Goal: Complete application form

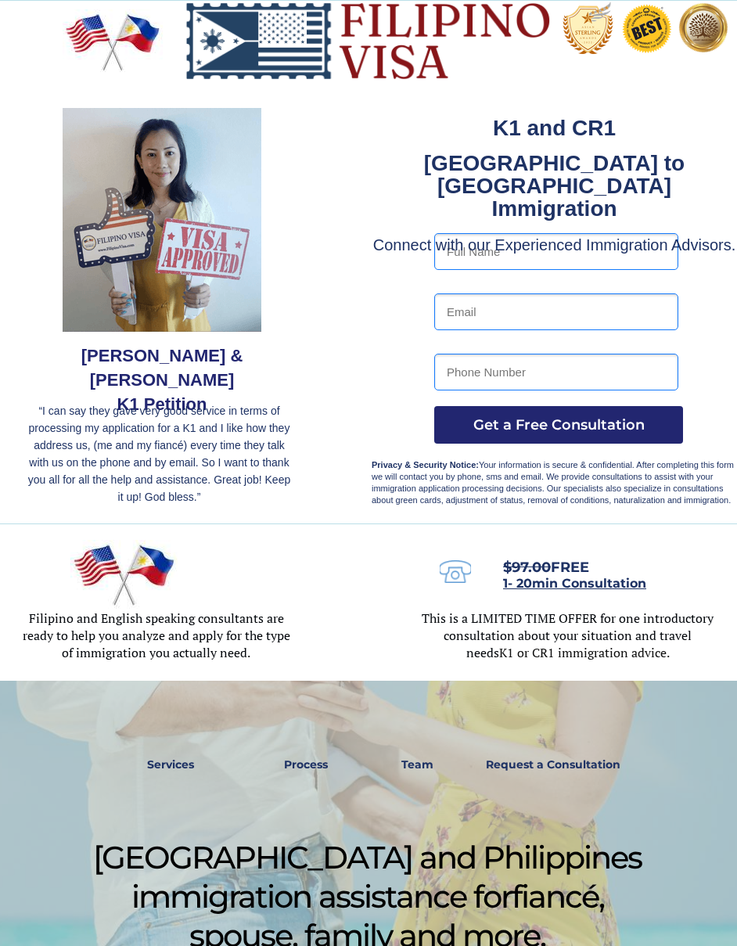
click at [608, 255] on input "text" at bounding box center [556, 251] width 244 height 37
type input "Roxan Arcenal Tizon"
click at [602, 301] on input "email" at bounding box center [556, 311] width 244 height 37
type input "tizonroxan28@gmail.com"
click at [623, 375] on input "tel" at bounding box center [556, 372] width 244 height 37
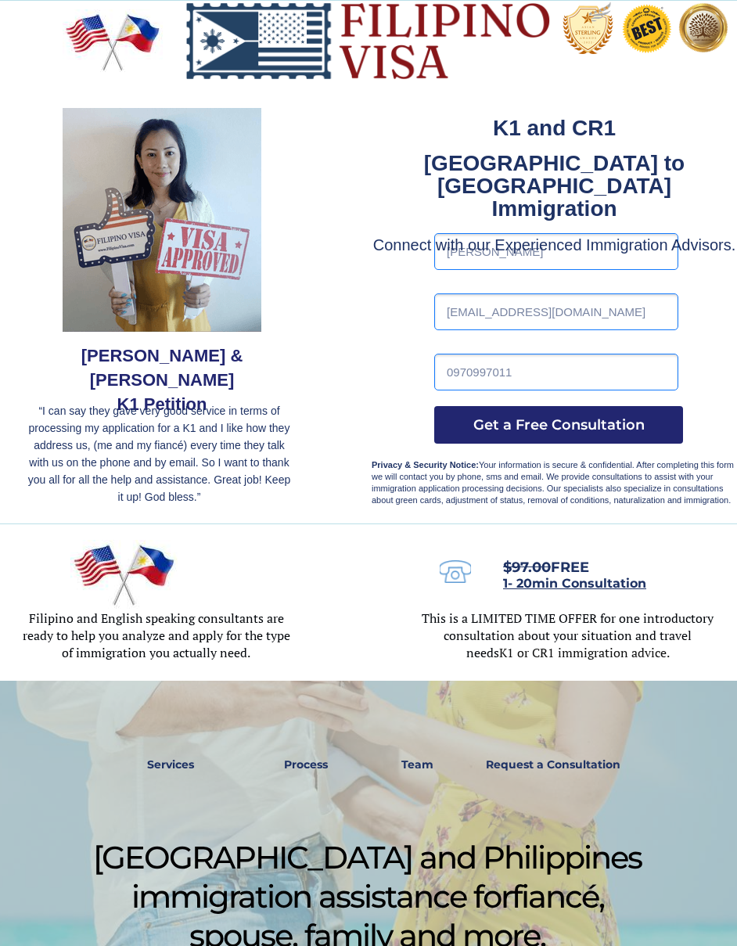
type input "09709970115"
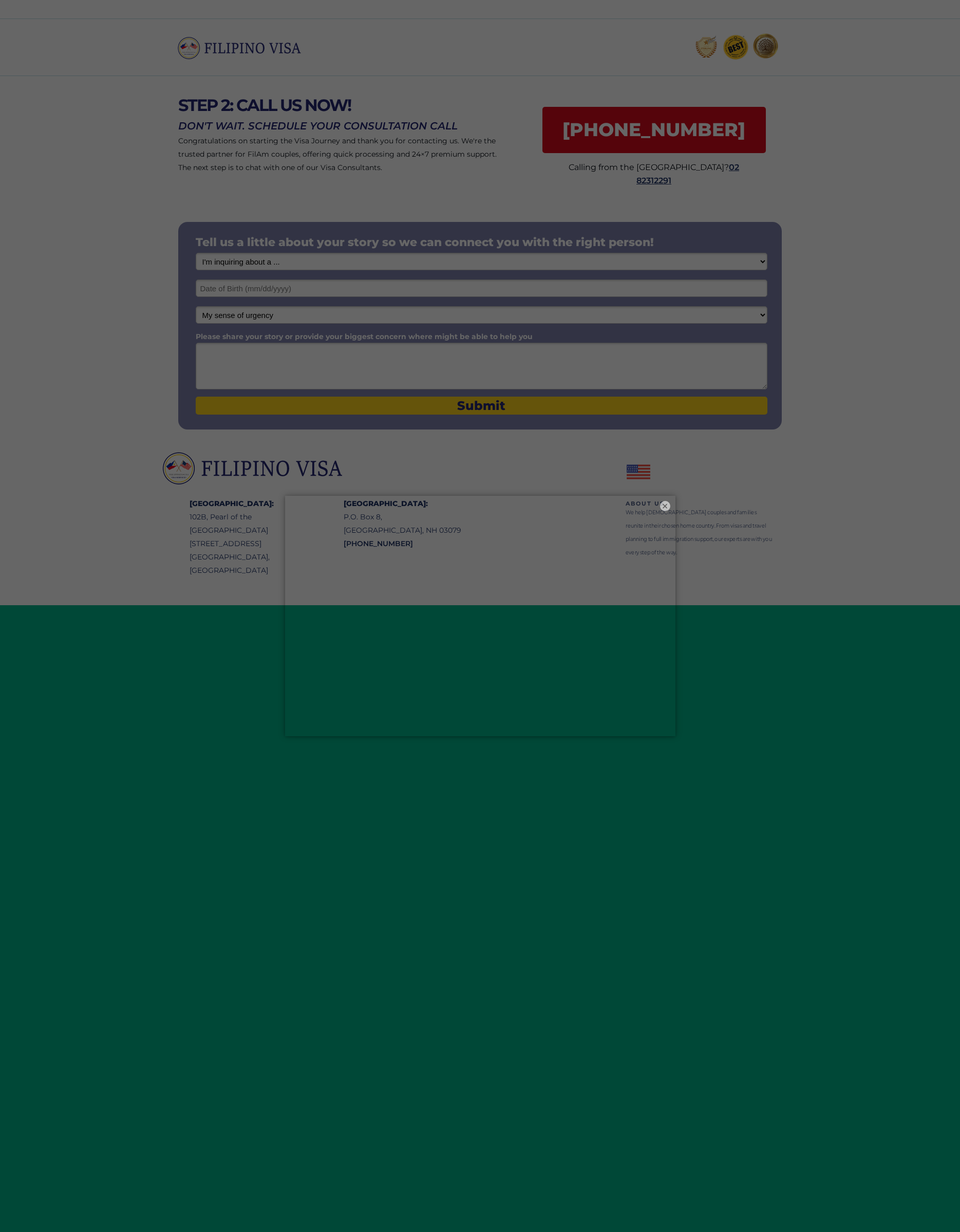
click at [668, 501] on button "×" at bounding box center [665, 506] width 11 height 11
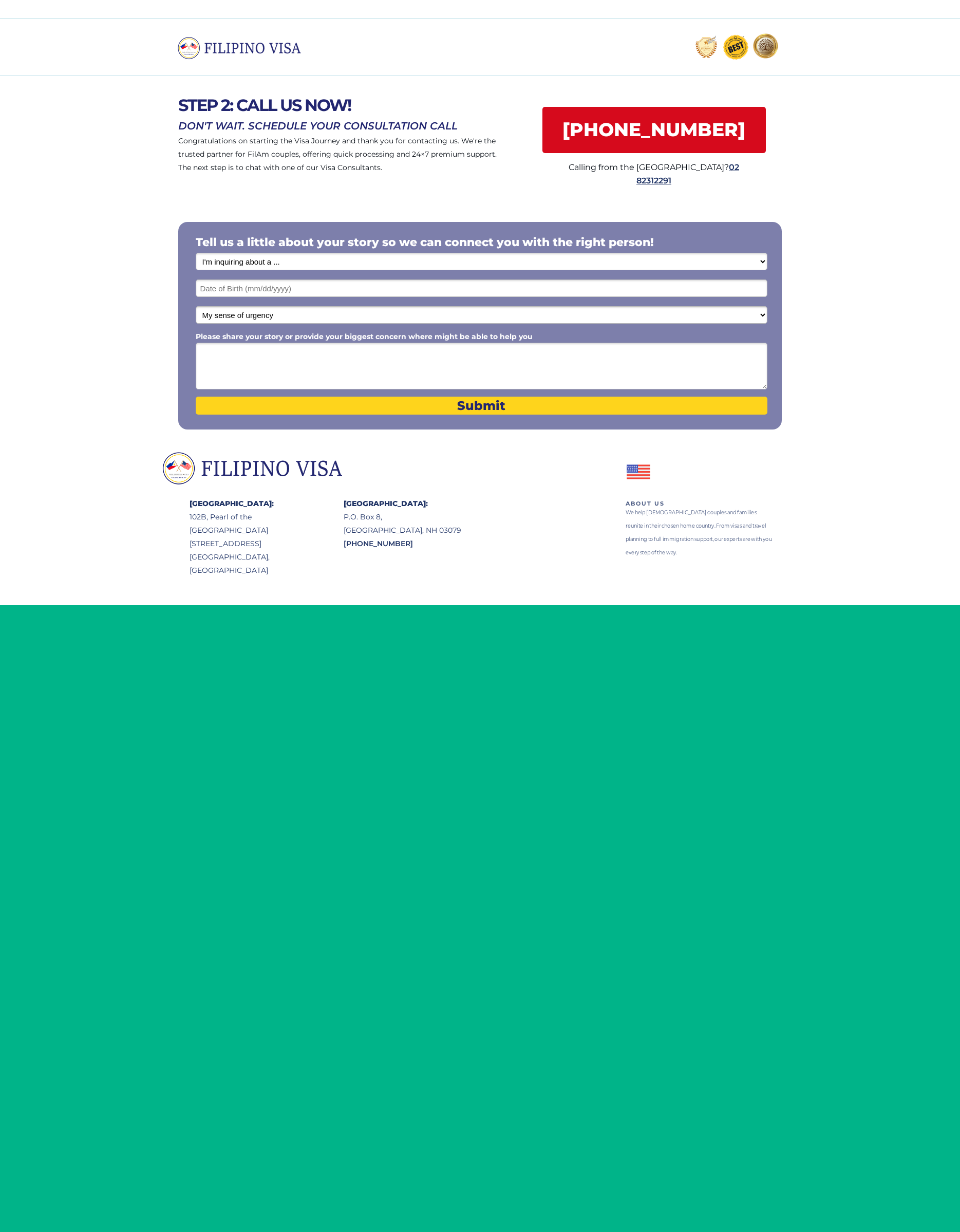
click at [221, 291] on input "text" at bounding box center [481, 288] width 572 height 18
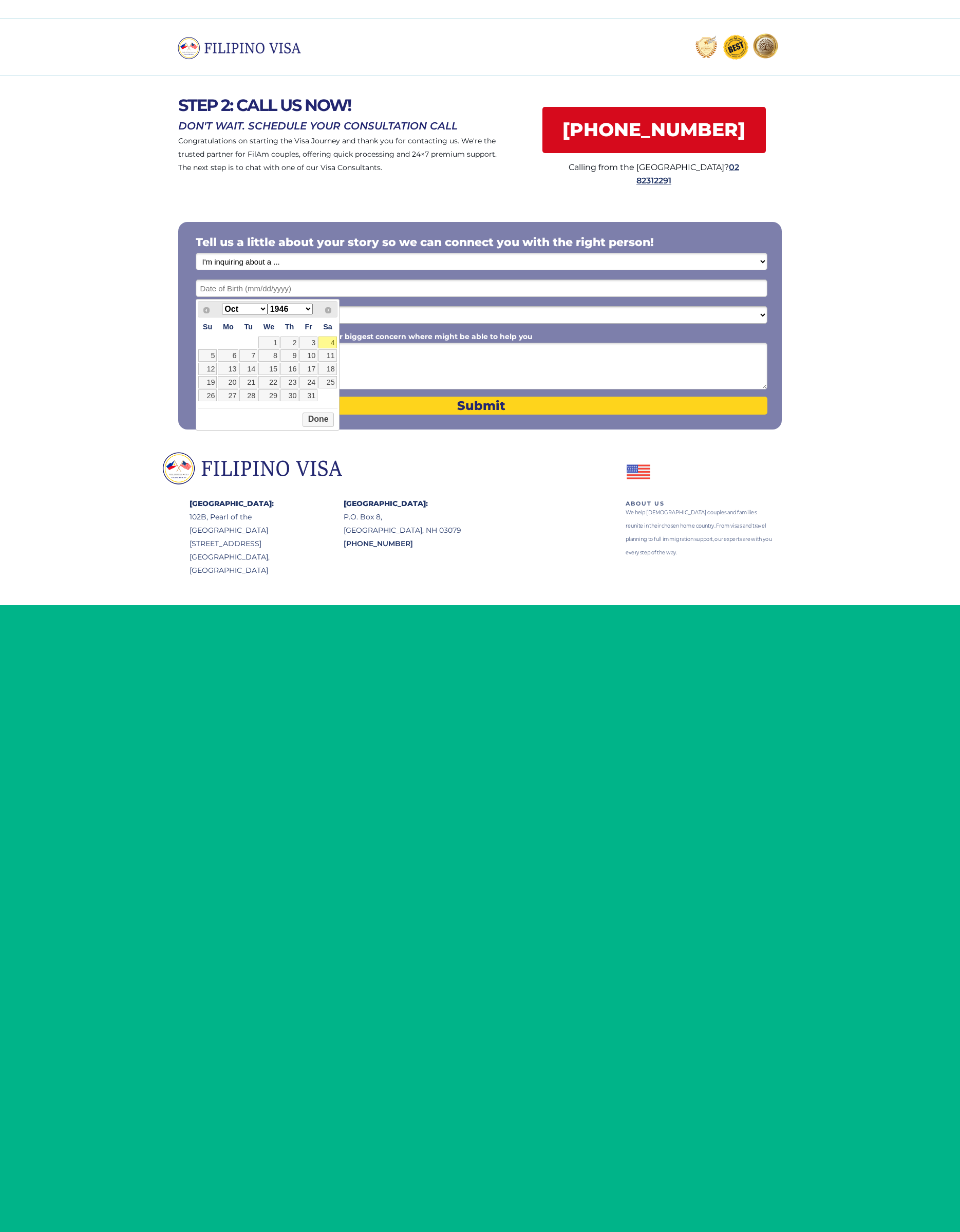
click at [314, 301] on div "Prev Next Jan Feb Mar Apr May Jun Jul Aug Sep Oct Nov Dec 1946 1947 1948 1949 1…" at bounding box center [267, 309] width 140 height 16
click at [298, 307] on select "1946 1947 1948 1949 1950 1951 1952 1953 1954 1955 1956 1957 1958 1959 1960 1961…" at bounding box center [290, 309] width 45 height 11
click at [751, 797] on div at bounding box center [480, 634] width 960 height 1232
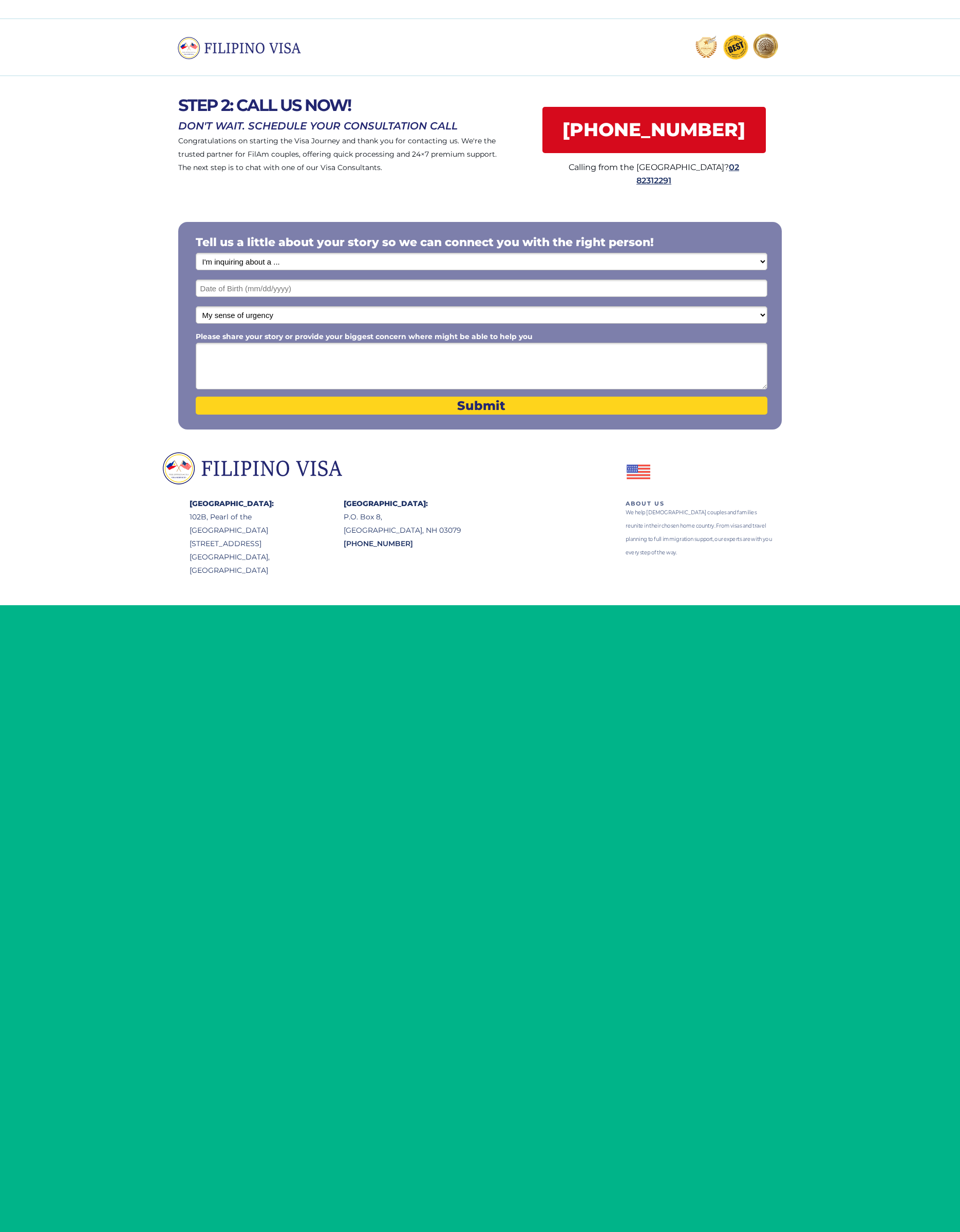
click at [273, 260] on select "I'm inquiring about a ... I don't know or other services Retirement Visa for Th…" at bounding box center [481, 261] width 572 height 18
select select "1792"
click at [243, 293] on input "text" at bounding box center [481, 288] width 572 height 18
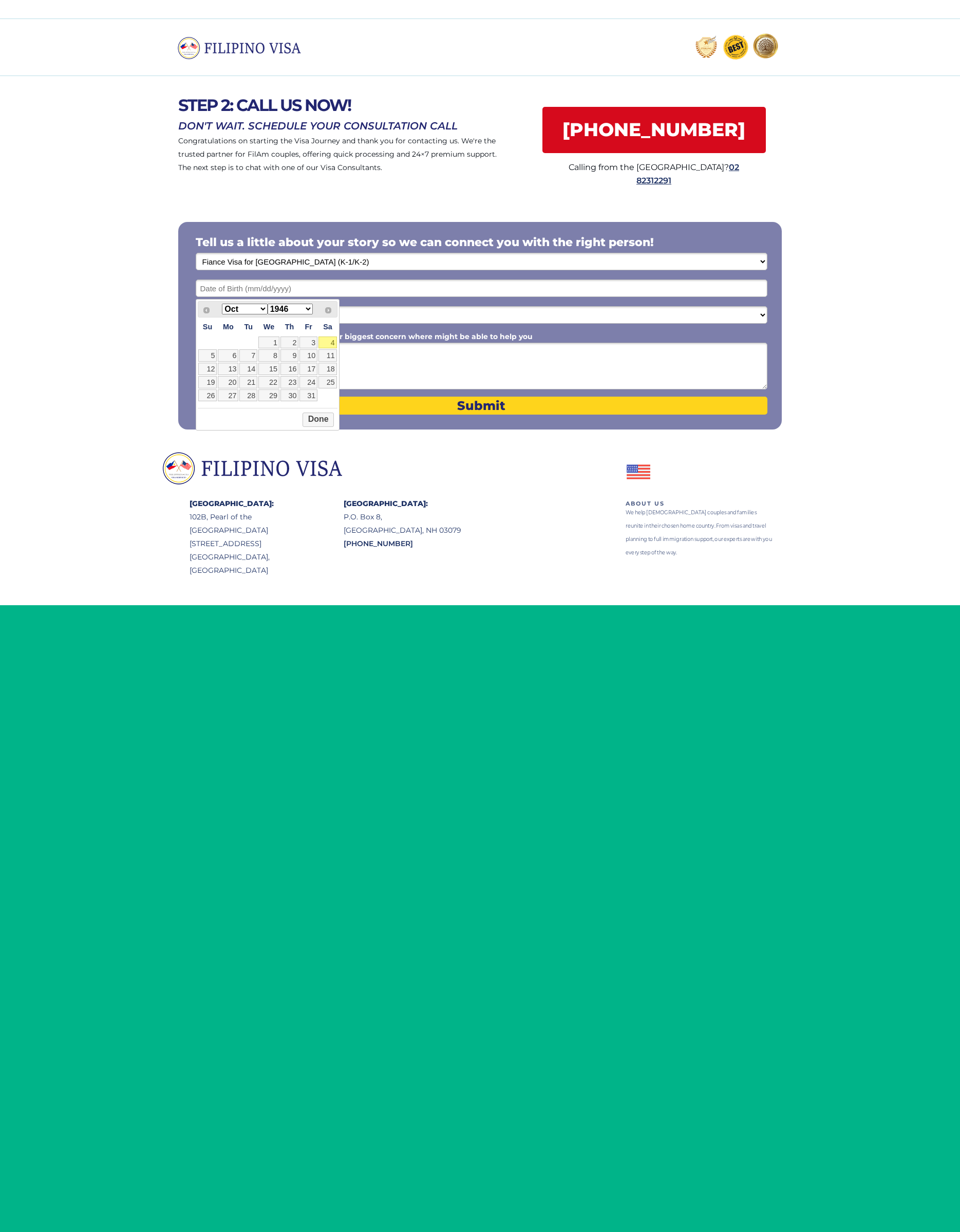
click at [234, 310] on select "Jan Feb Mar Apr May Jun Jul Aug Sep Oct Nov Dec" at bounding box center [244, 309] width 45 height 11
click at [305, 309] on select "1946 1947 1948 1949 1950 1951 1952 1953 1954 1955 1956 1957 1958 1959 1960 1961…" at bounding box center [290, 309] width 45 height 11
click at [311, 440] on button "Done" at bounding box center [318, 433] width 32 height 14
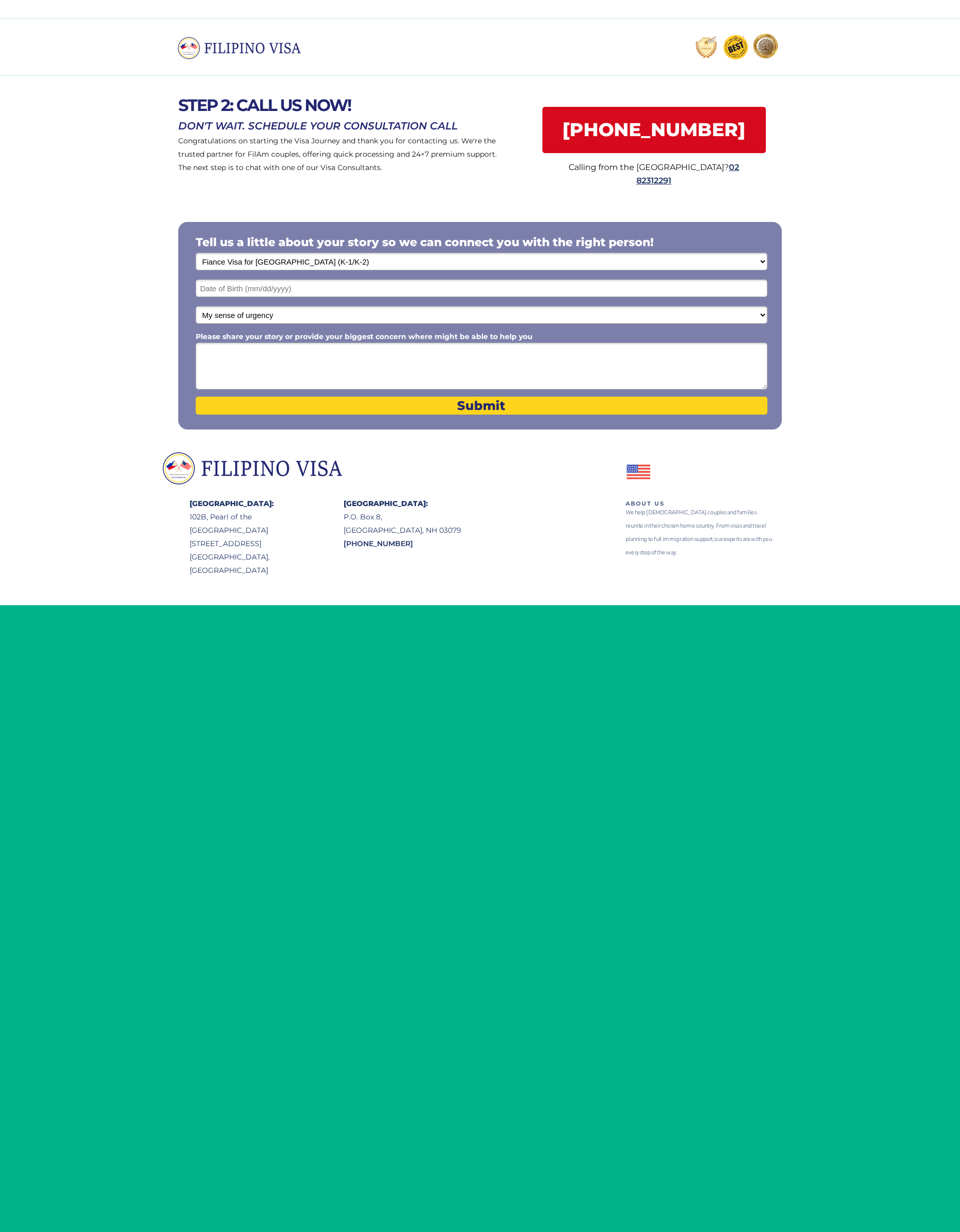
click at [244, 389] on textarea "Please share your story or provide your biggest concern where might be able to …" at bounding box center [481, 366] width 572 height 47
type textarea "I’m 17 years old and want to process paper for my visa to go live in USA"
click at [216, 414] on button "Submit" at bounding box center [481, 405] width 572 height 18
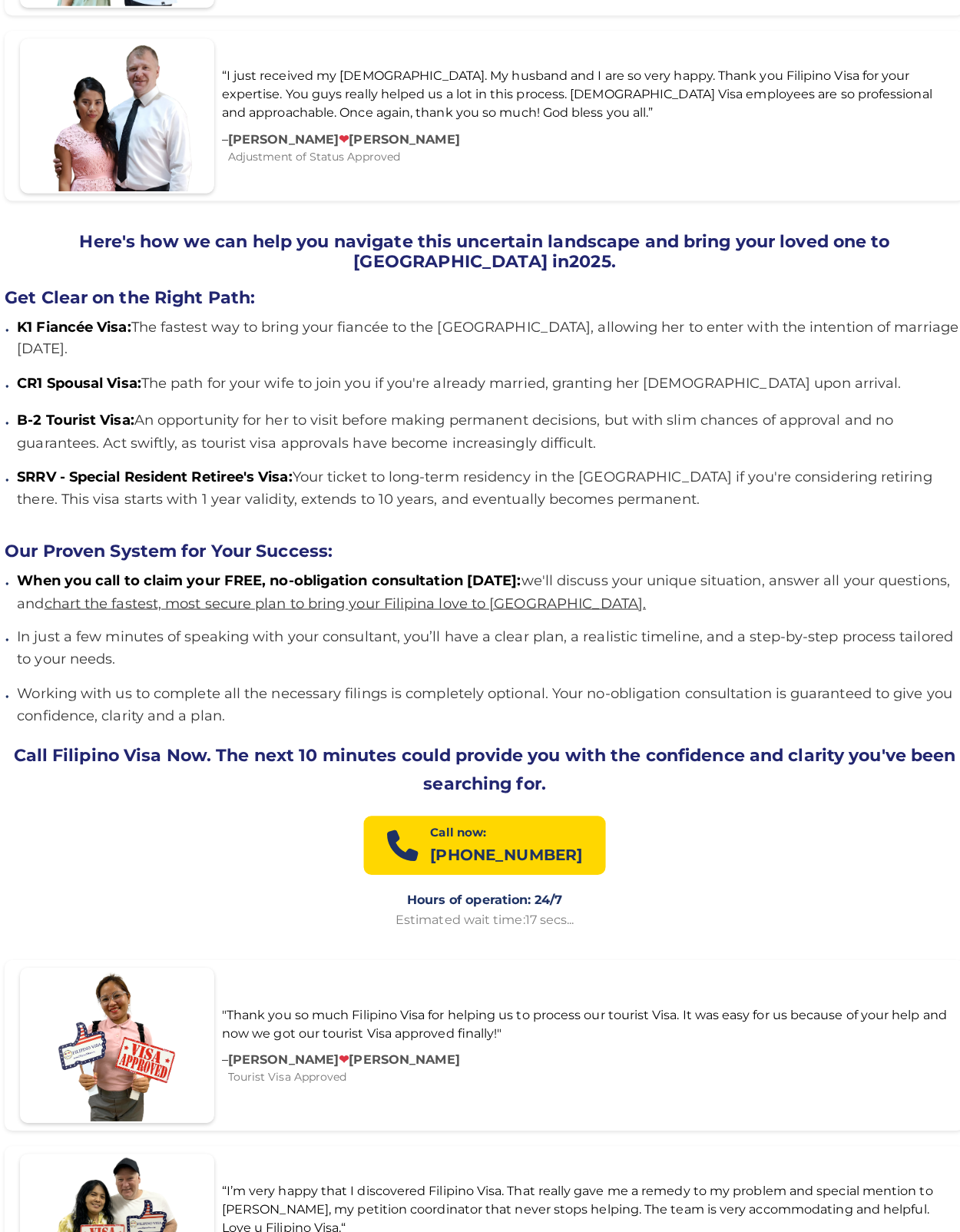
scroll to position [1186, 0]
